Goal: Information Seeking & Learning: Learn about a topic

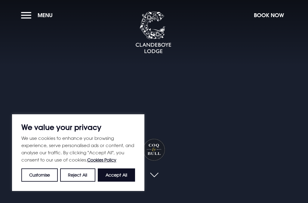
click at [117, 177] on button "Accept All" at bounding box center [116, 174] width 37 height 13
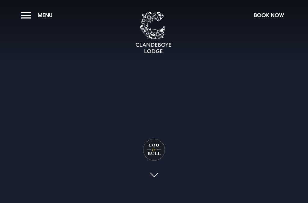
checkbox input "true"
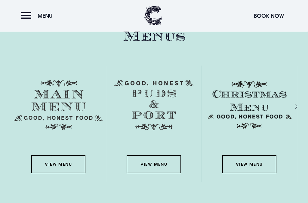
scroll to position [817, 0]
click at [65, 173] on link "View Menu" at bounding box center [58, 164] width 54 height 18
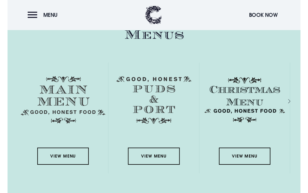
scroll to position [807, 0]
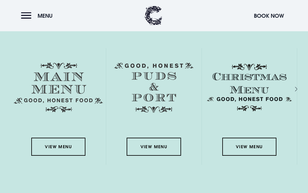
scroll to position [825, 0]
click at [256, 156] on link "View Menu" at bounding box center [249, 147] width 54 height 18
